Goal: Use online tool/utility: Utilize a website feature to perform a specific function

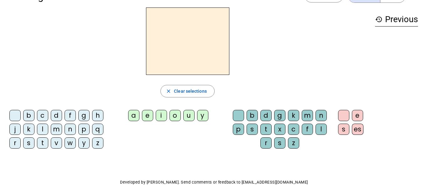
scroll to position [20, 0]
click at [32, 114] on div "b" at bounding box center [28, 115] width 11 height 11
click at [148, 113] on div "e" at bounding box center [147, 115] width 11 height 11
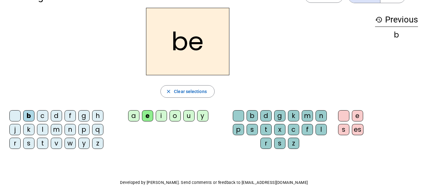
click at [133, 113] on div "a" at bounding box center [133, 115] width 11 height 11
click at [150, 115] on div "e" at bounding box center [147, 115] width 11 height 11
click at [134, 112] on div "a" at bounding box center [133, 115] width 11 height 11
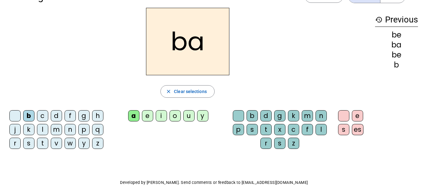
click at [143, 113] on div "e" at bounding box center [147, 115] width 11 height 11
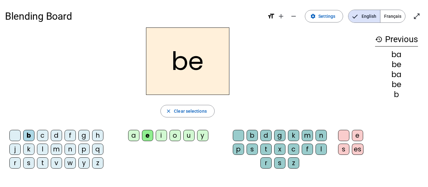
click at [391, 15] on span "Français" at bounding box center [392, 16] width 25 height 13
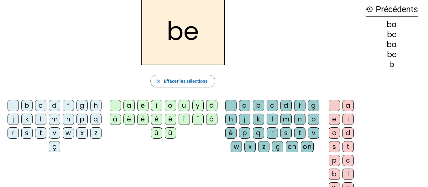
scroll to position [30, 0]
click at [129, 103] on div "a" at bounding box center [128, 105] width 11 height 11
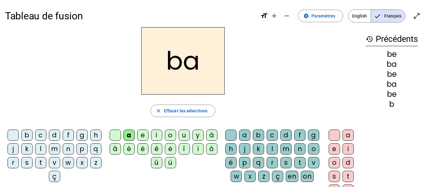
scroll to position [0, 0]
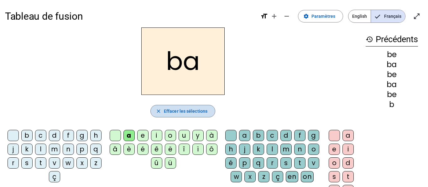
click at [190, 109] on span "Effacer les sélections" at bounding box center [186, 112] width 44 height 8
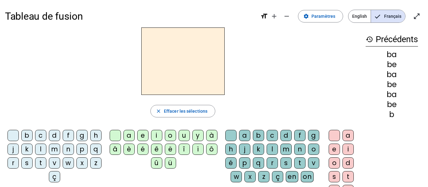
click at [31, 135] on div "b" at bounding box center [26, 135] width 11 height 11
click at [142, 136] on div "e" at bounding box center [142, 135] width 11 height 11
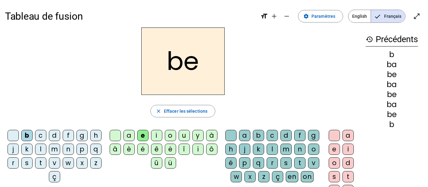
click at [129, 134] on div "a" at bounding box center [128, 135] width 11 height 11
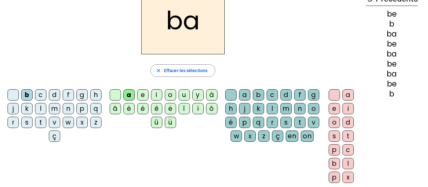
scroll to position [41, 0]
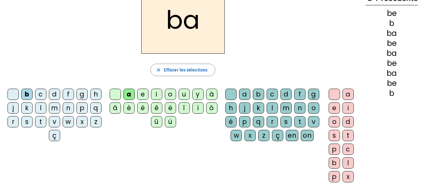
click at [330, 107] on div "e" at bounding box center [333, 108] width 11 height 11
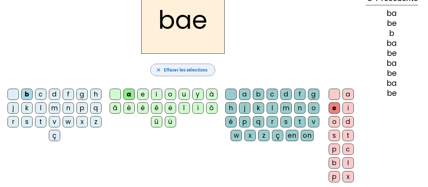
click at [178, 70] on span "Effacer les sélections" at bounding box center [186, 70] width 44 height 8
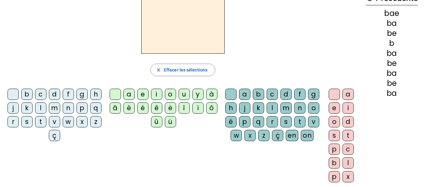
click at [33, 93] on div "b" at bounding box center [26, 94] width 11 height 11
click at [333, 109] on div "e" at bounding box center [333, 108] width 11 height 11
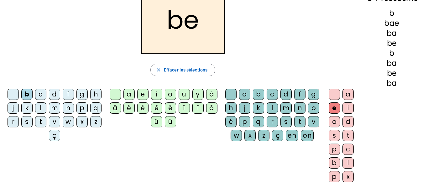
click at [347, 95] on div "a" at bounding box center [347, 94] width 11 height 11
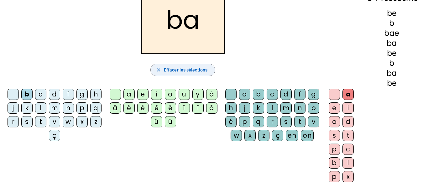
click at [177, 72] on span "Effacer les sélections" at bounding box center [186, 70] width 44 height 8
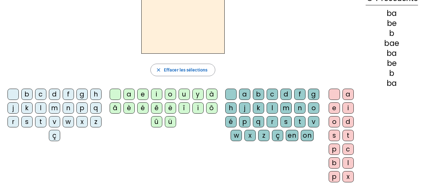
click at [33, 94] on div "b" at bounding box center [26, 94] width 11 height 11
click at [144, 98] on div "e" at bounding box center [142, 94] width 11 height 11
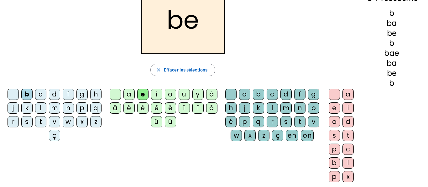
click at [129, 95] on div "a" at bounding box center [128, 94] width 11 height 11
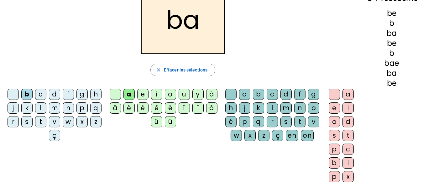
click at [143, 94] on div "e" at bounding box center [142, 94] width 11 height 11
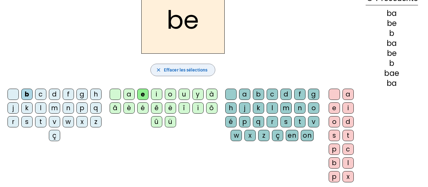
click at [166, 67] on span "Effacer les sélections" at bounding box center [186, 70] width 44 height 8
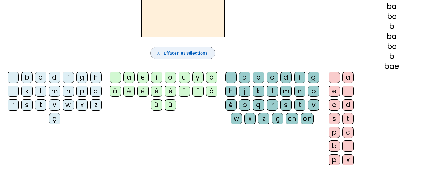
scroll to position [0, 0]
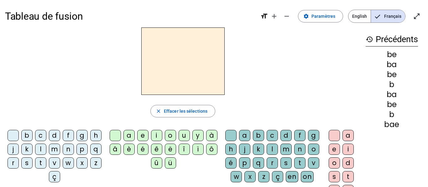
click at [33, 137] on div "b" at bounding box center [26, 135] width 11 height 11
click at [140, 132] on div "e" at bounding box center [142, 135] width 11 height 11
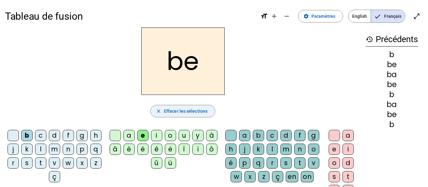
click at [159, 110] on mat-icon "close" at bounding box center [159, 112] width 6 height 6
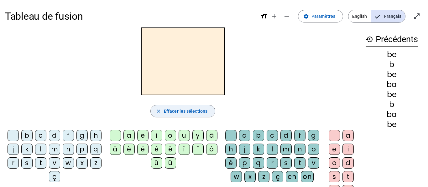
click at [159, 109] on mat-icon "close" at bounding box center [159, 112] width 6 height 6
click at [31, 135] on div "b" at bounding box center [26, 135] width 11 height 11
click at [144, 135] on div "e" at bounding box center [142, 135] width 11 height 11
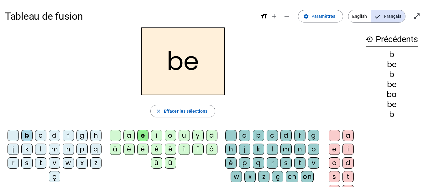
click at [249, 135] on div "a" at bounding box center [244, 135] width 11 height 11
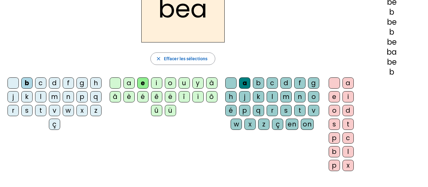
scroll to position [44, 0]
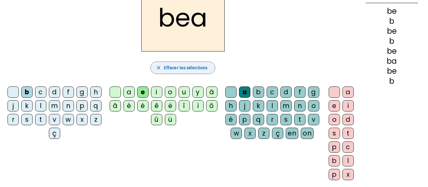
click at [205, 65] on span "Effacer les sélections" at bounding box center [186, 68] width 44 height 8
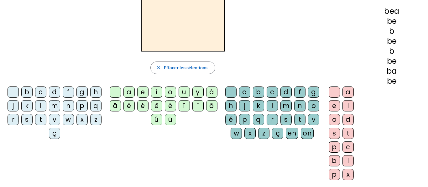
click at [33, 91] on div "b" at bounding box center [26, 92] width 11 height 11
click at [145, 88] on div "e" at bounding box center [142, 92] width 11 height 11
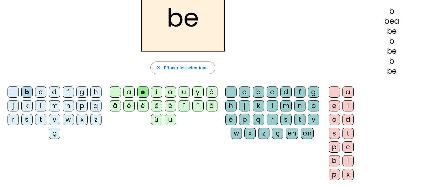
click at [253, 85] on div "a b c d f g h j k l m n o é p q r s t v w x z ç en on" at bounding box center [273, 114] width 101 height 60
click at [250, 90] on div "a" at bounding box center [244, 92] width 11 height 11
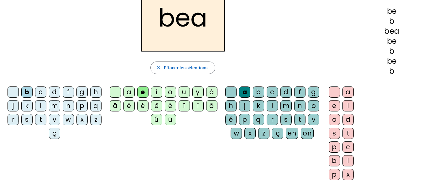
click at [185, 93] on div "u" at bounding box center [183, 92] width 11 height 11
